Goal: Transaction & Acquisition: Purchase product/service

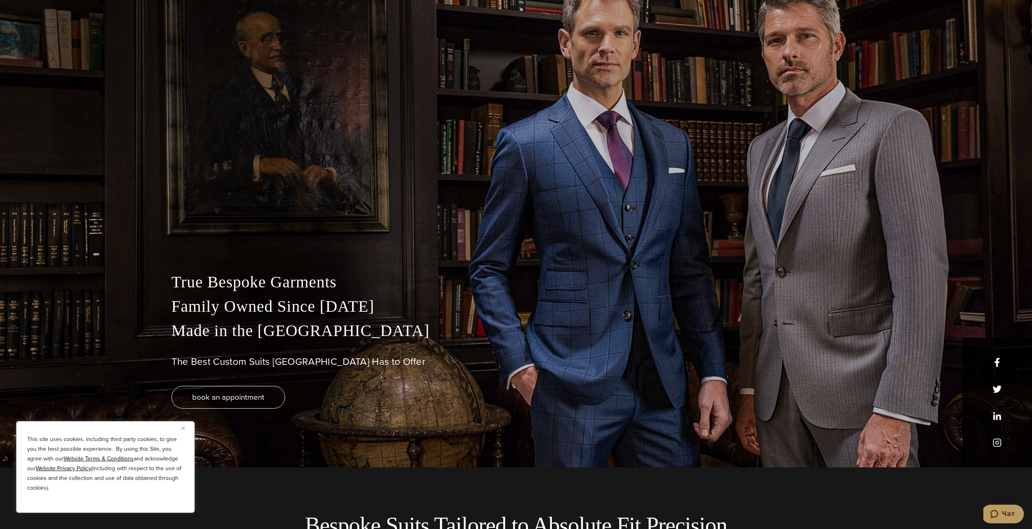
scroll to position [81, 0]
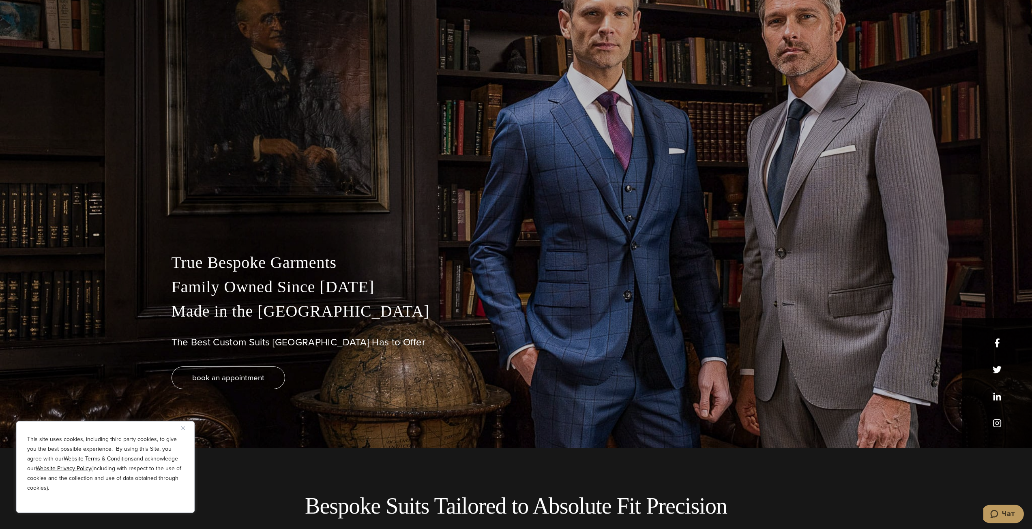
click at [183, 428] on img "Close" at bounding box center [183, 429] width 4 height 4
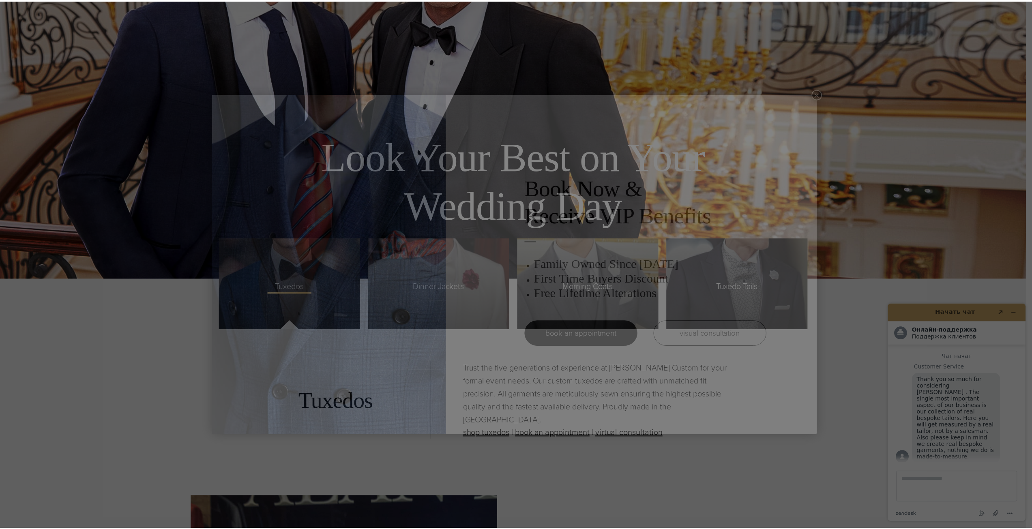
scroll to position [0, 0]
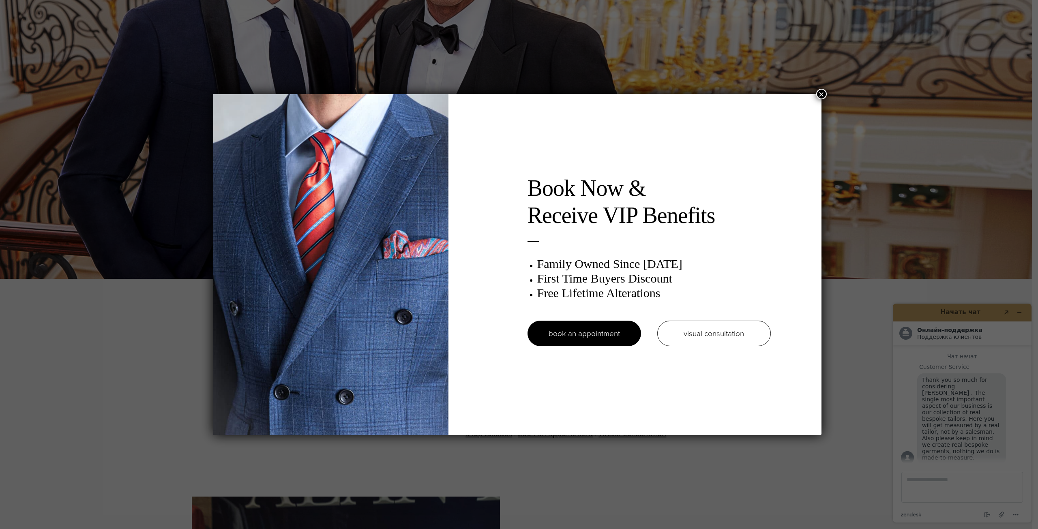
click at [824, 94] on button "×" at bounding box center [821, 94] width 11 height 11
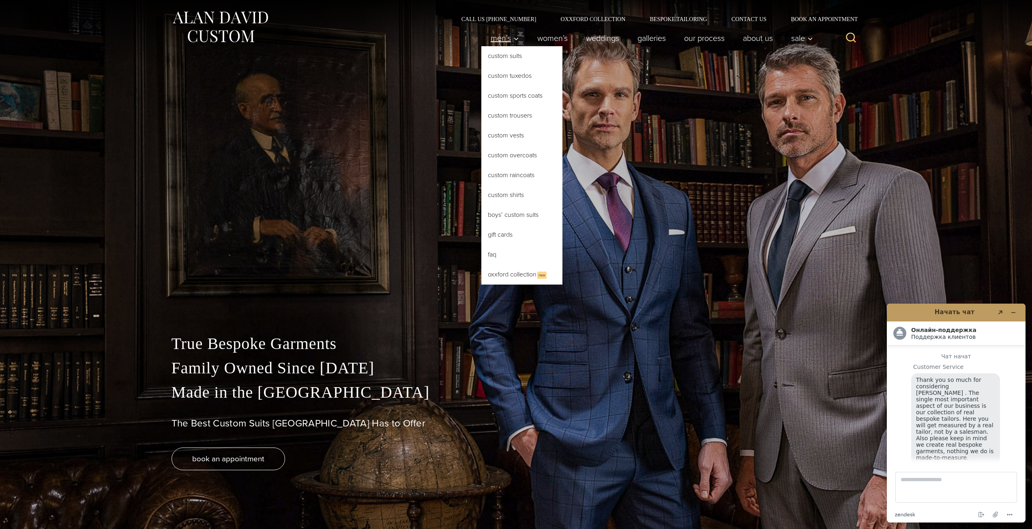
scroll to position [10, 0]
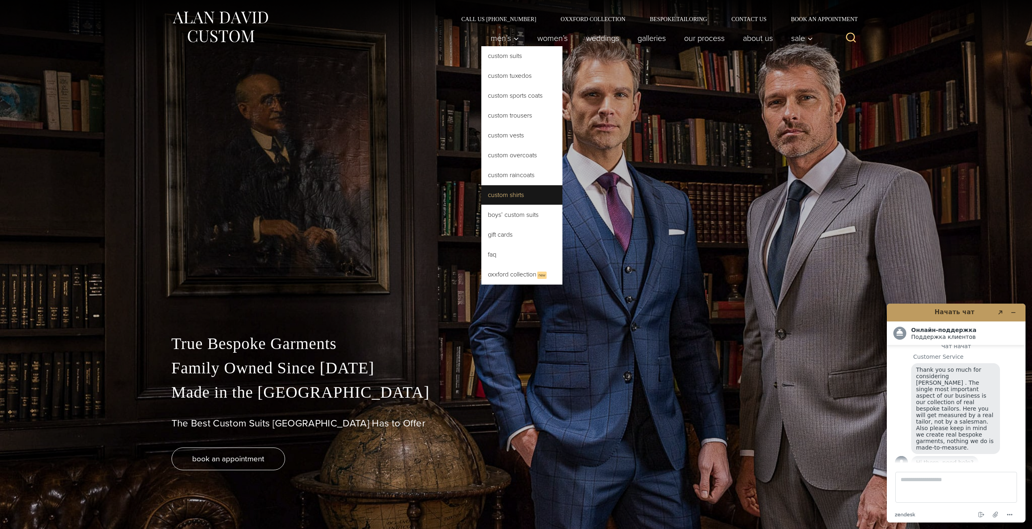
click at [505, 195] on link "Custom Shirts" at bounding box center [521, 194] width 81 height 19
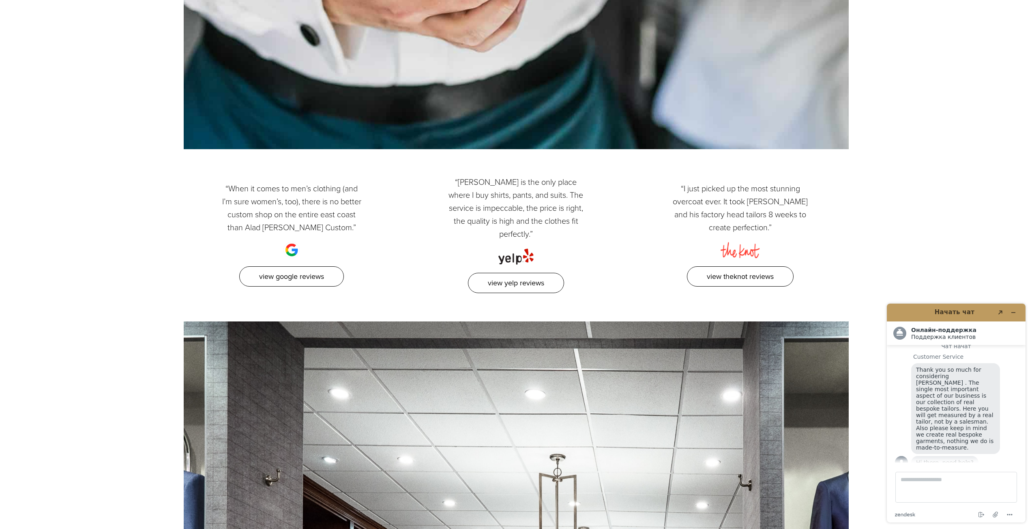
scroll to position [4971, 0]
